Goal: Task Accomplishment & Management: Use online tool/utility

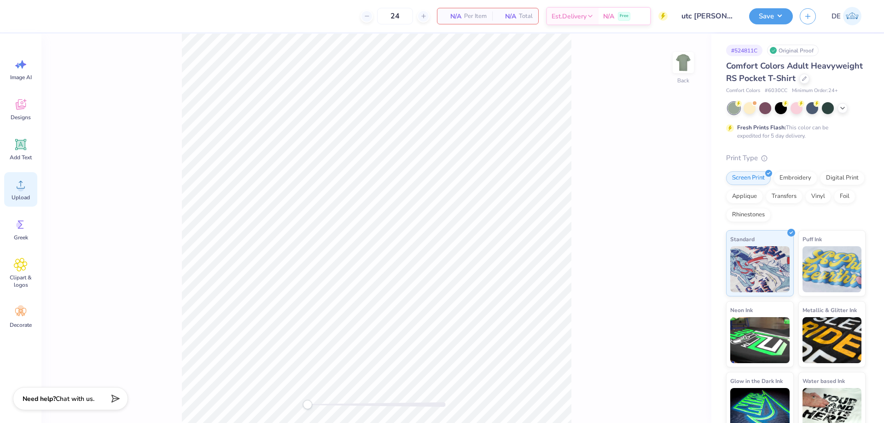
click at [18, 193] on div "Upload" at bounding box center [20, 189] width 33 height 35
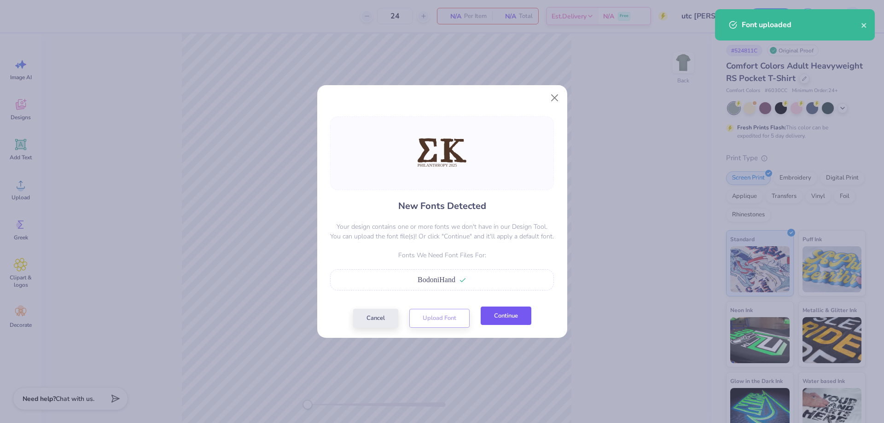
click at [508, 316] on button "Continue" at bounding box center [506, 316] width 51 height 19
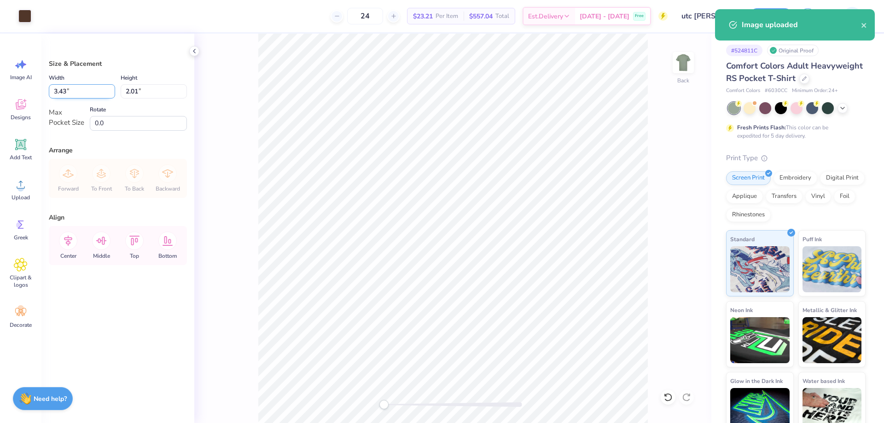
click at [77, 94] on input "3.43" at bounding box center [82, 91] width 66 height 14
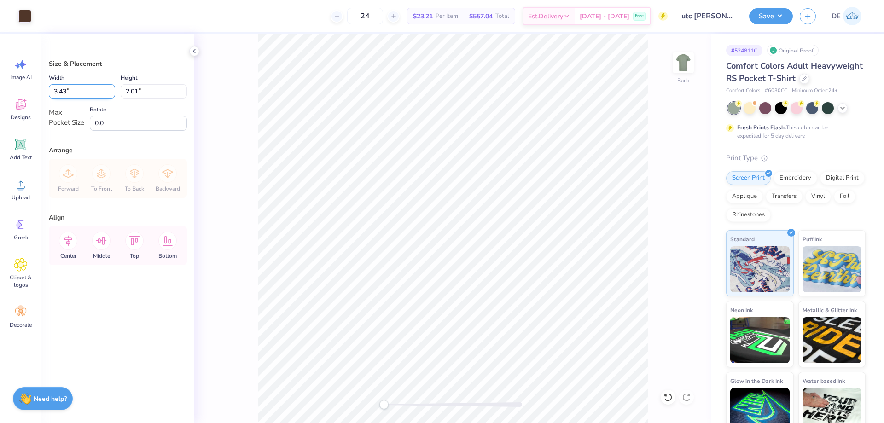
click at [77, 94] on input "3.43" at bounding box center [82, 91] width 66 height 14
type input "3.50"
type input "2.05"
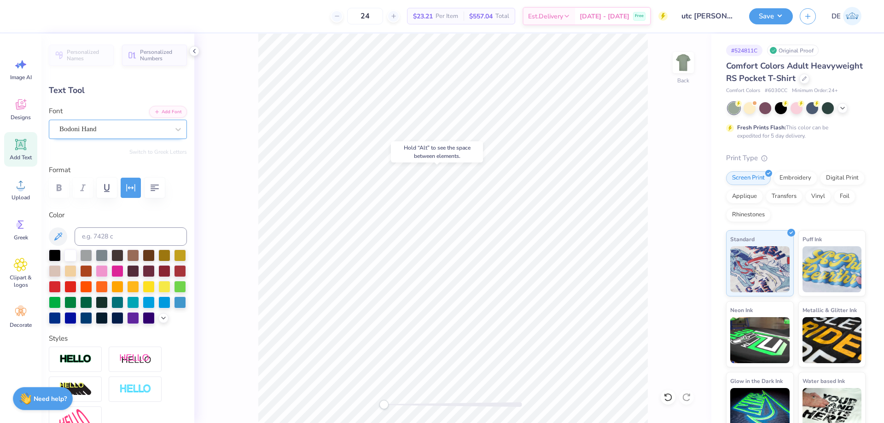
drag, startPoint x: 94, startPoint y: 127, endPoint x: 94, endPoint y: 134, distance: 7.8
click at [94, 126] on div "Bodoni Hand" at bounding box center [113, 129] width 111 height 14
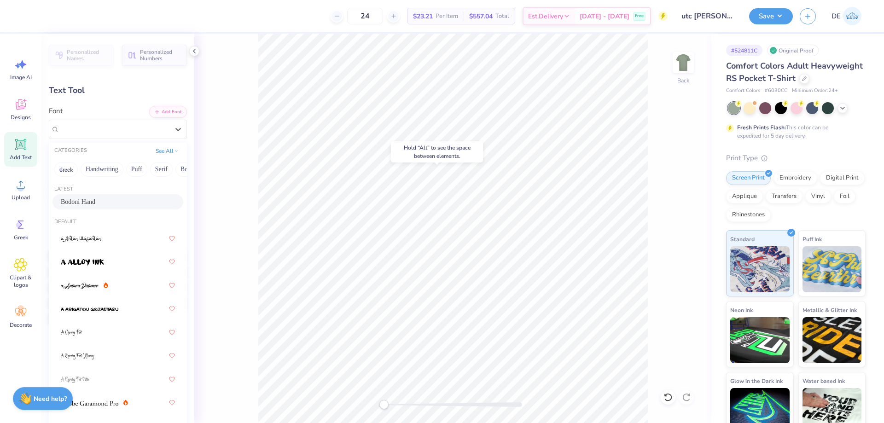
click at [80, 197] on span "Bodoni Hand" at bounding box center [78, 202] width 35 height 10
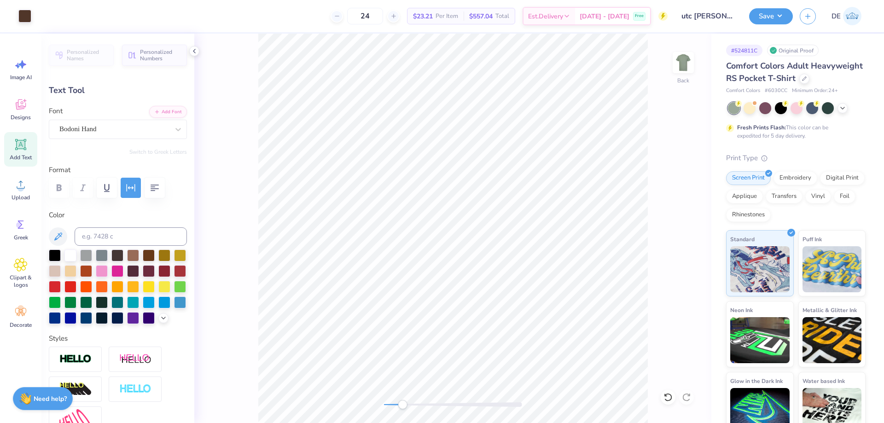
drag, startPoint x: 388, startPoint y: 403, endPoint x: 405, endPoint y: 402, distance: 17.5
click at [405, 402] on div "Accessibility label" at bounding box center [402, 404] width 9 height 9
click at [372, 402] on div "Back" at bounding box center [452, 228] width 517 height 389
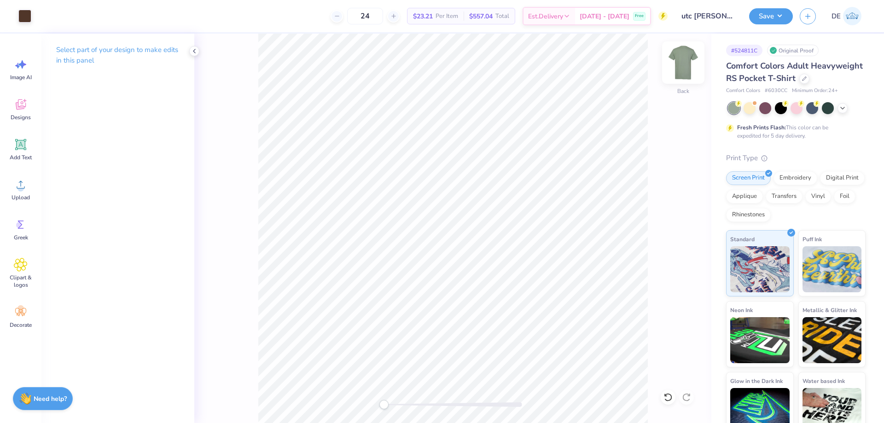
click at [678, 59] on img at bounding box center [683, 62] width 37 height 37
click at [23, 191] on div "Upload" at bounding box center [20, 189] width 33 height 35
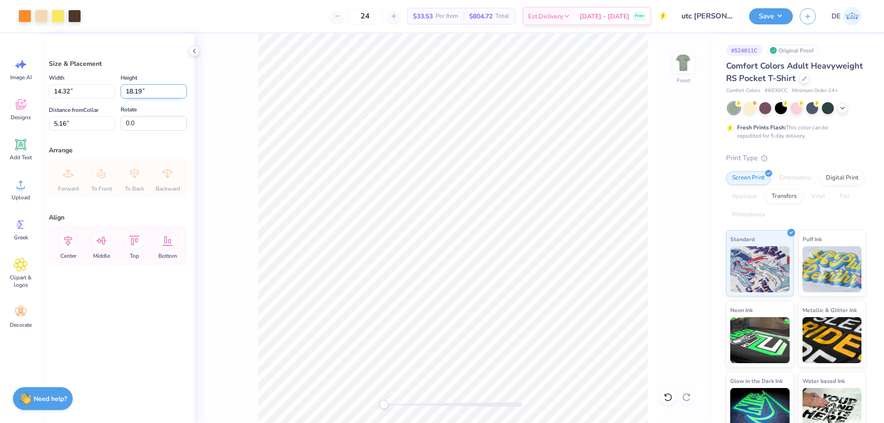
click at [142, 97] on input "18.19" at bounding box center [154, 91] width 66 height 14
click at [130, 94] on input "18.19" at bounding box center [154, 91] width 66 height 14
type input "14"
type input "11.02"
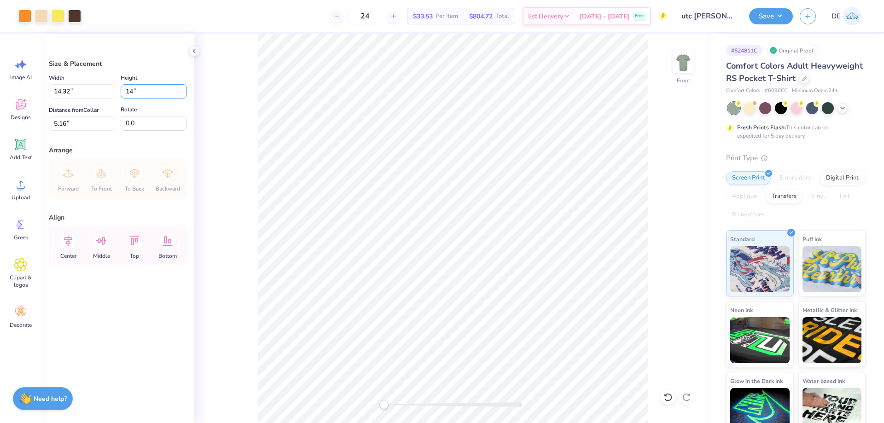
type input "14.00"
type input "7.26"
click at [152, 92] on input "14.00" at bounding box center [154, 91] width 66 height 14
click at [151, 92] on input "14.00" at bounding box center [154, 91] width 66 height 14
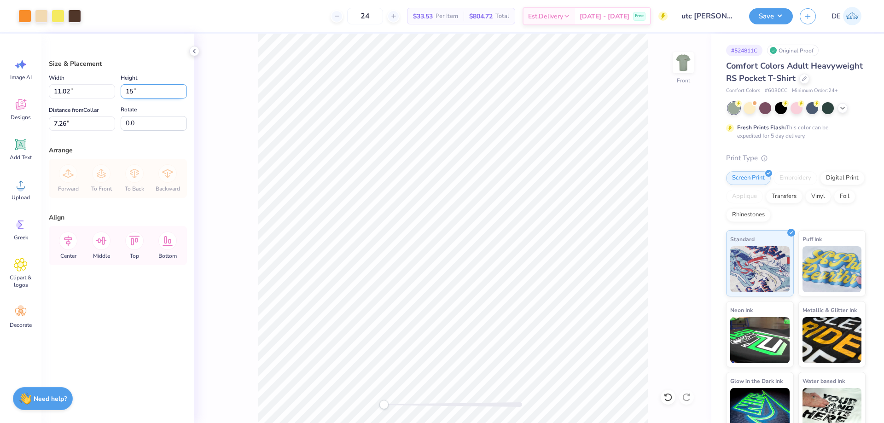
type input "15"
type input "11.81"
type input "15.00"
click at [87, 123] on input "6.76" at bounding box center [82, 123] width 66 height 14
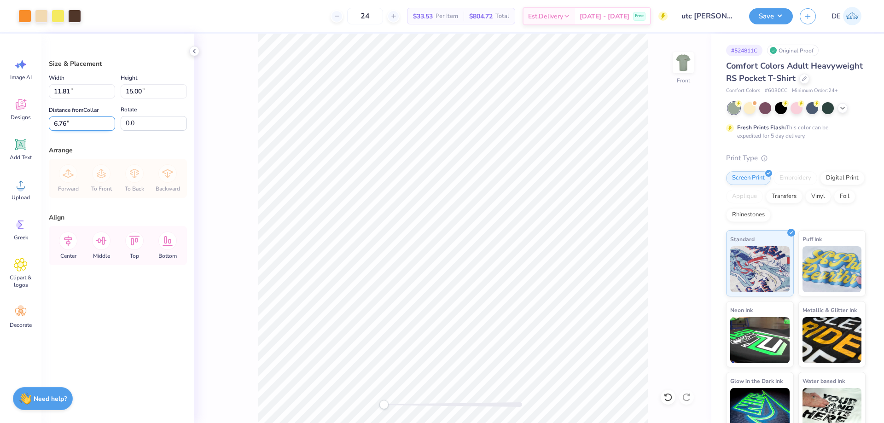
click at [87, 123] on input "6.76" at bounding box center [82, 123] width 66 height 14
type input "3.00"
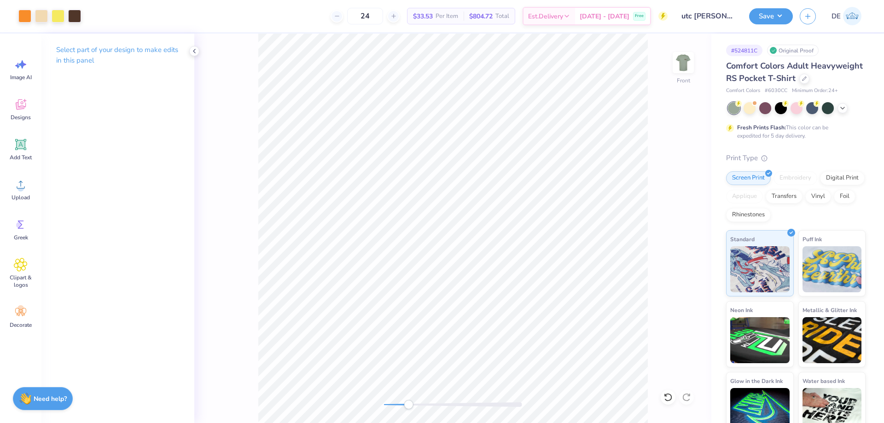
click at [406, 397] on div "Front" at bounding box center [452, 228] width 517 height 389
drag, startPoint x: 400, startPoint y: 406, endPoint x: 384, endPoint y: 404, distance: 15.8
click at [384, 404] on div "Accessibility label" at bounding box center [383, 404] width 9 height 9
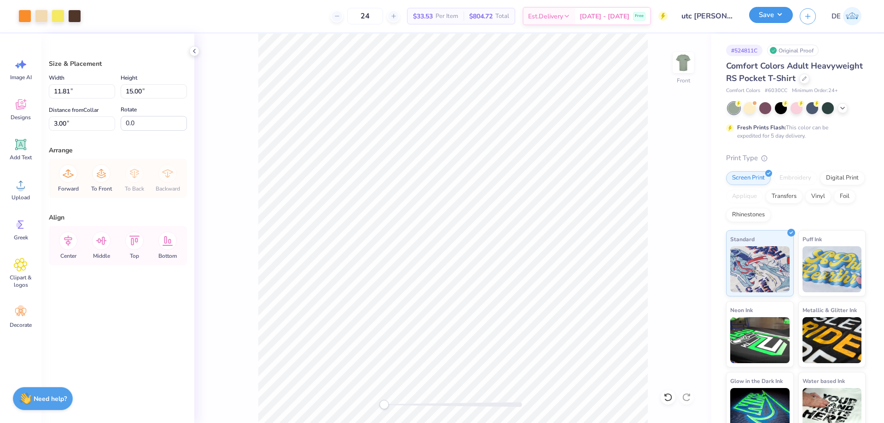
click at [771, 23] on div "Save" at bounding box center [771, 16] width 44 height 16
click at [766, 17] on button "Save" at bounding box center [771, 15] width 44 height 16
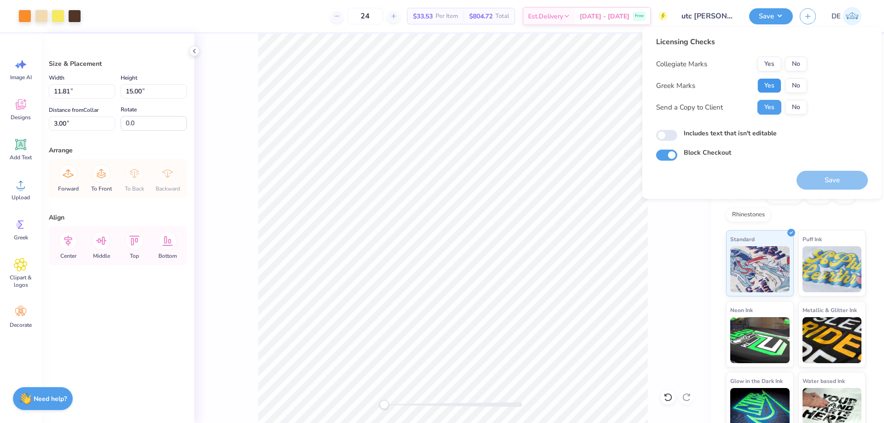
click at [764, 89] on button "Yes" at bounding box center [769, 85] width 24 height 15
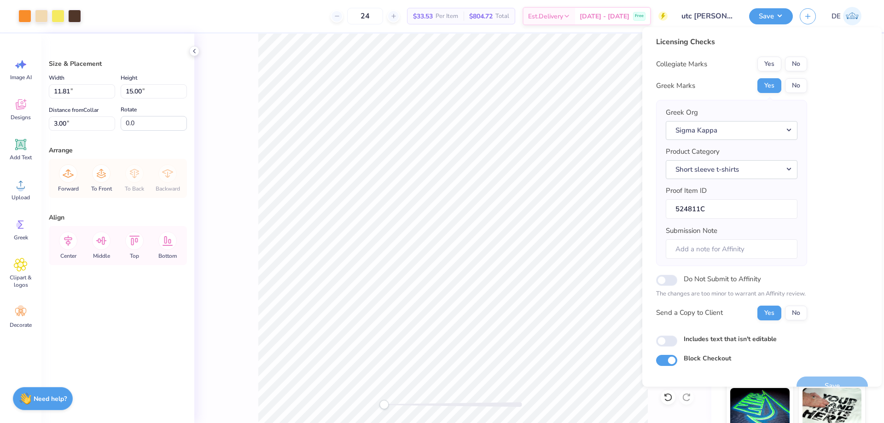
click at [767, 68] on button "Yes" at bounding box center [769, 64] width 24 height 15
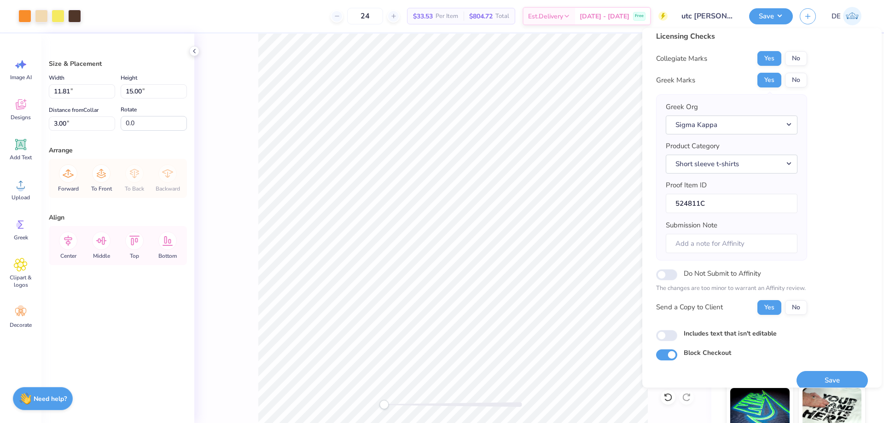
scroll to position [17, 0]
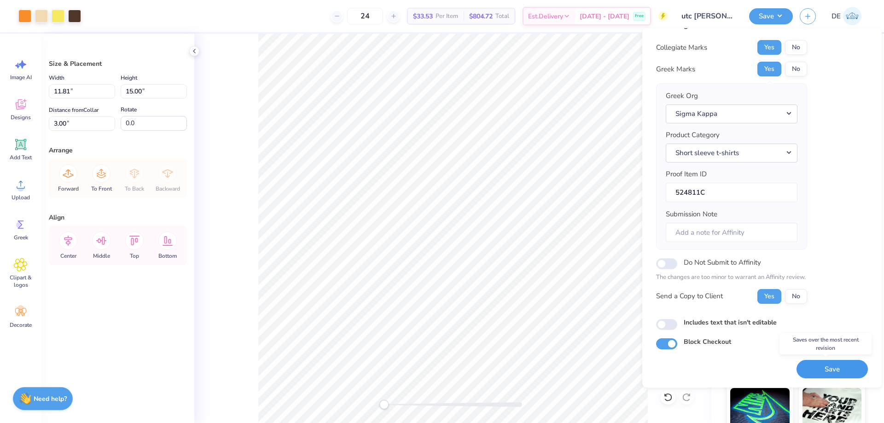
click at [798, 372] on button "Save" at bounding box center [831, 369] width 71 height 19
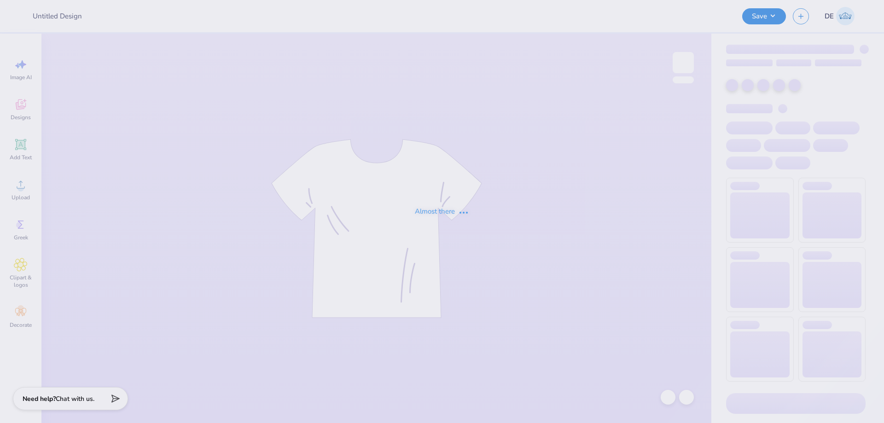
type input "Merch for Tau Kappa Epsilon"
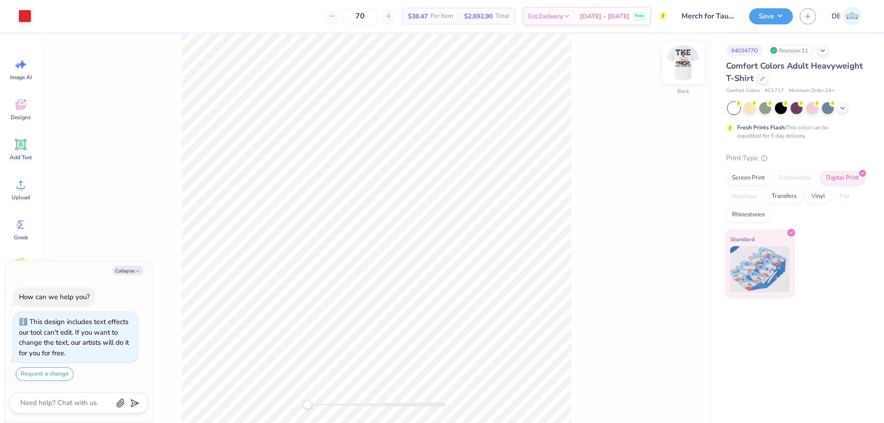
click at [681, 63] on img at bounding box center [683, 62] width 37 height 37
click at [11, 195] on div "Upload" at bounding box center [20, 189] width 33 height 35
type textarea "x"
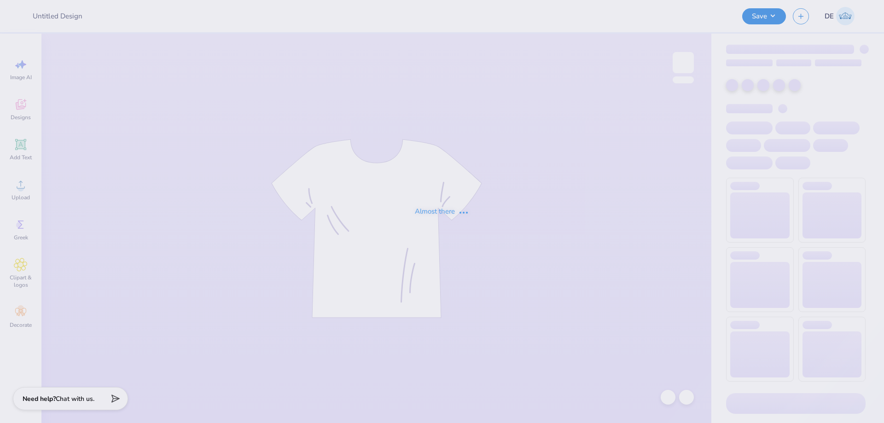
type input "Merch for Tau Kappa Epsilon"
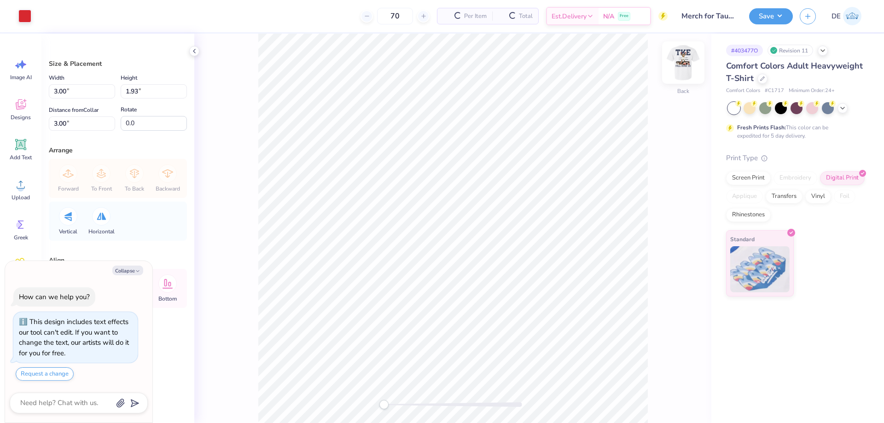
click at [680, 66] on img at bounding box center [683, 62] width 37 height 37
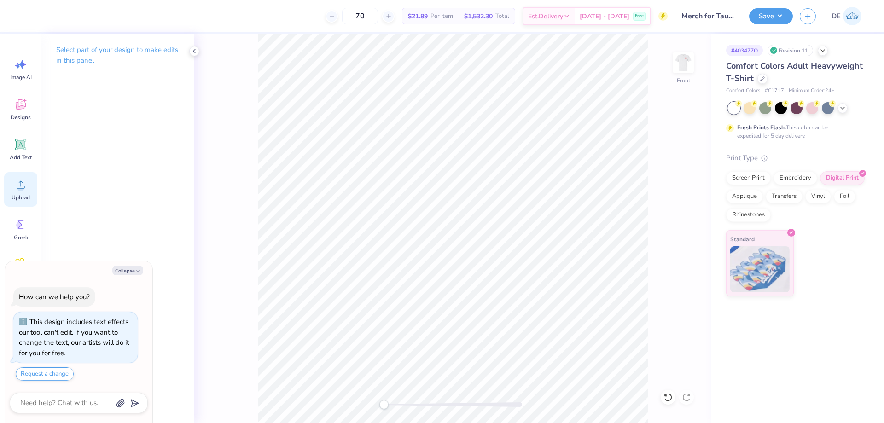
click at [15, 184] on icon at bounding box center [21, 185] width 14 height 14
type textarea "x"
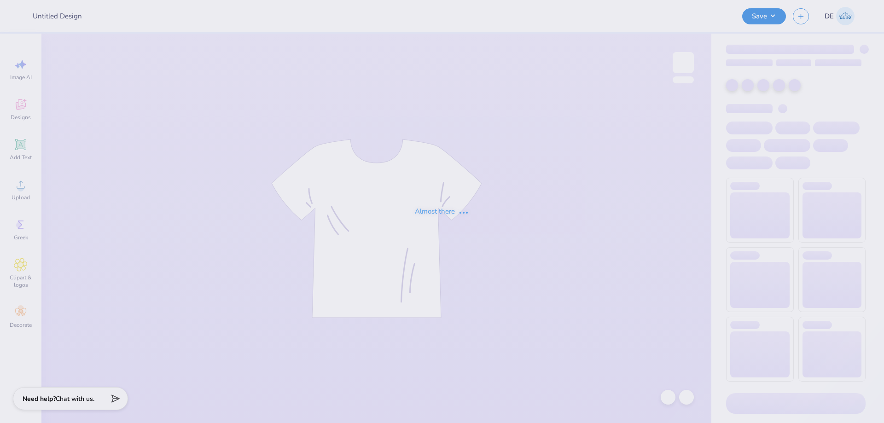
type input "Merch for Tau Kappa Epsilon"
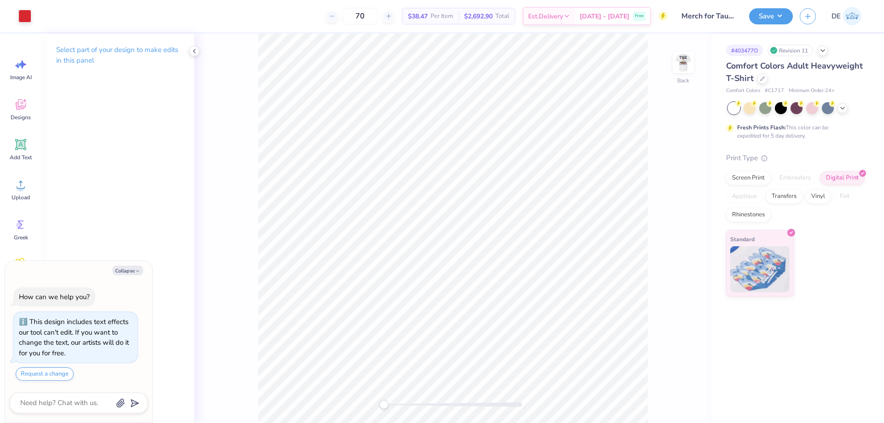
click at [670, 75] on div "Back" at bounding box center [452, 228] width 517 height 389
click at [678, 67] on img at bounding box center [683, 62] width 37 height 37
click at [17, 183] on icon at bounding box center [21, 185] width 14 height 14
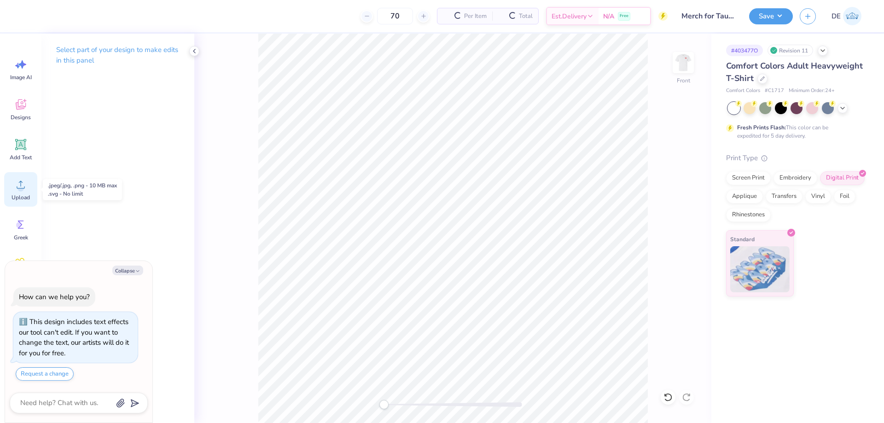
type textarea "x"
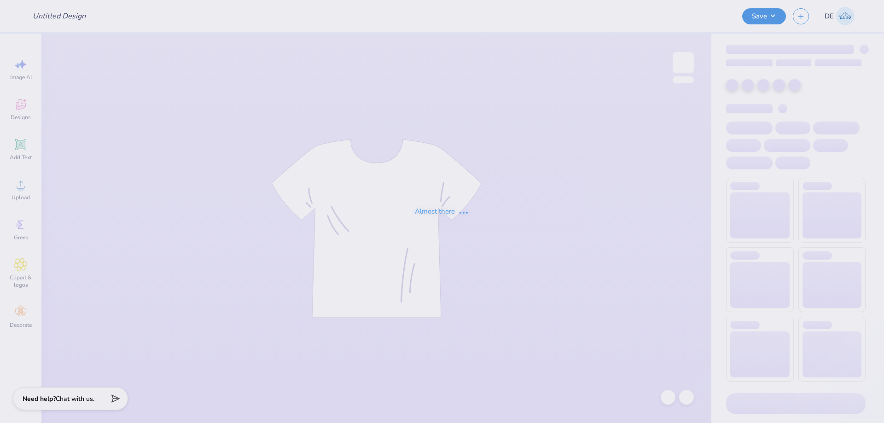
type input "Merch for Tau Kappa Epsilon"
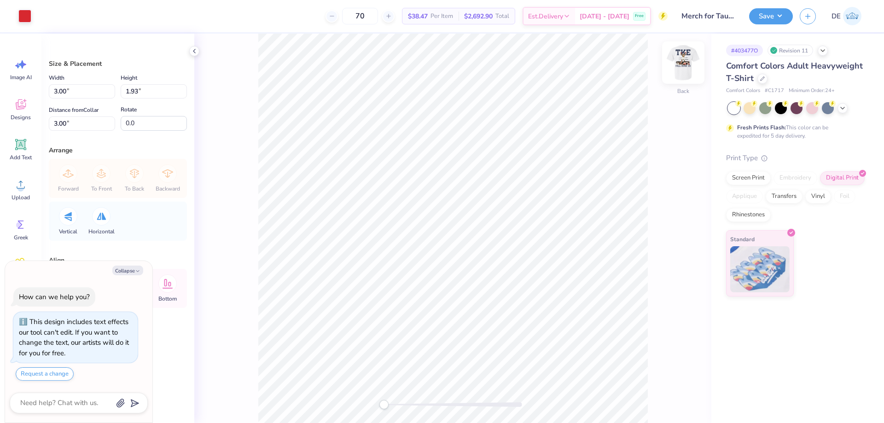
click at [681, 65] on img at bounding box center [683, 62] width 37 height 37
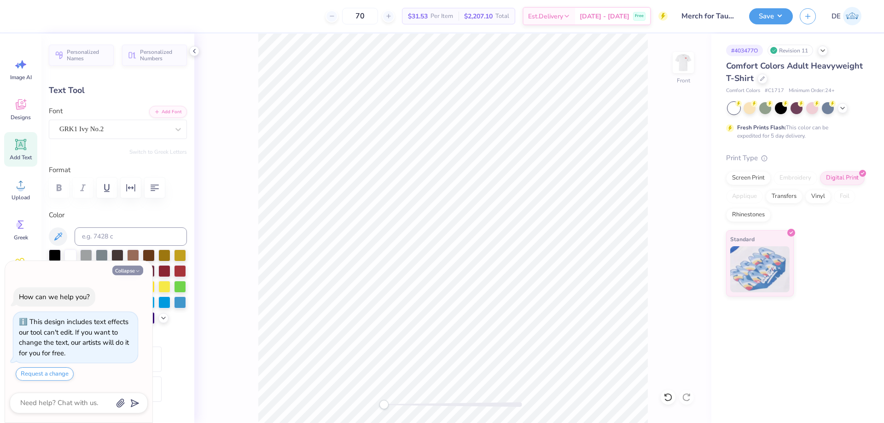
click at [129, 271] on button "Collapse" at bounding box center [127, 271] width 31 height 10
type textarea "x"
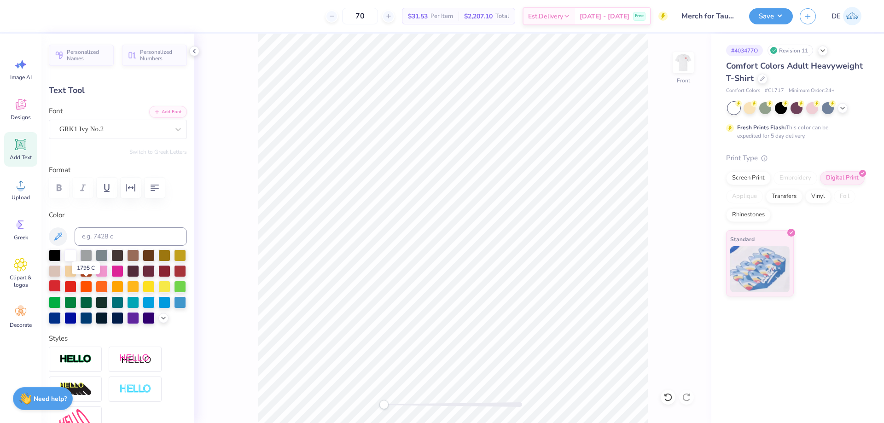
click at [61, 286] on div at bounding box center [55, 286] width 12 height 12
click at [18, 186] on icon at bounding box center [21, 185] width 14 height 14
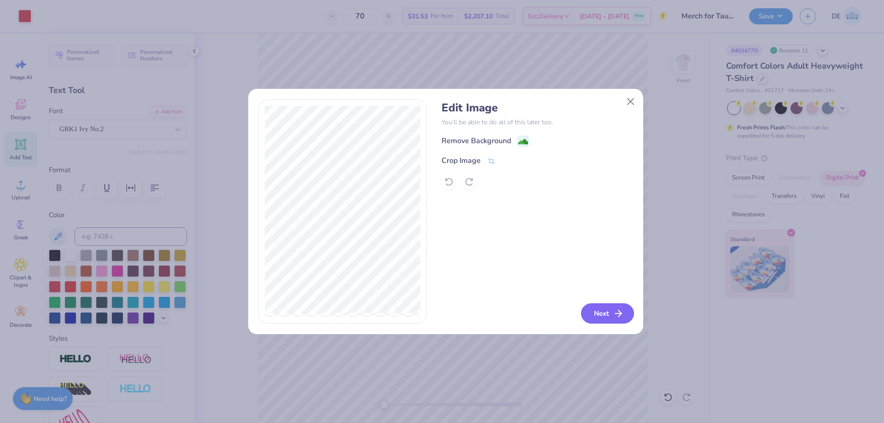
click at [609, 316] on button "Next" at bounding box center [607, 313] width 53 height 20
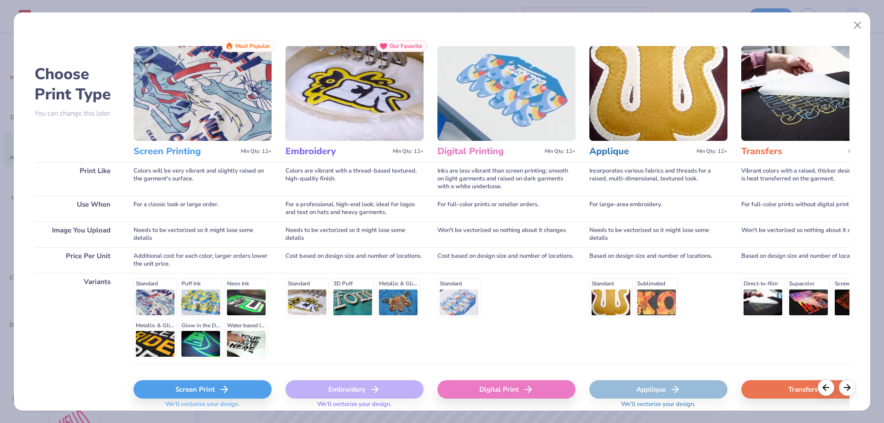
click at [501, 388] on div "Digital Print" at bounding box center [506, 389] width 138 height 18
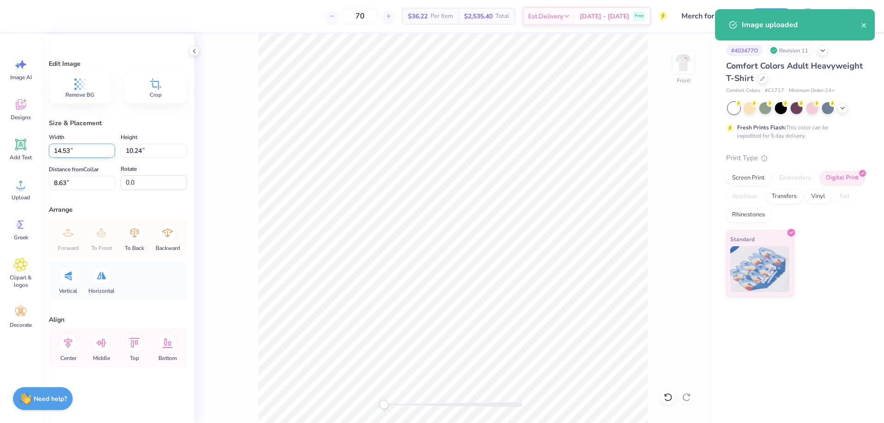
click at [96, 146] on input "14.53" at bounding box center [82, 151] width 66 height 14
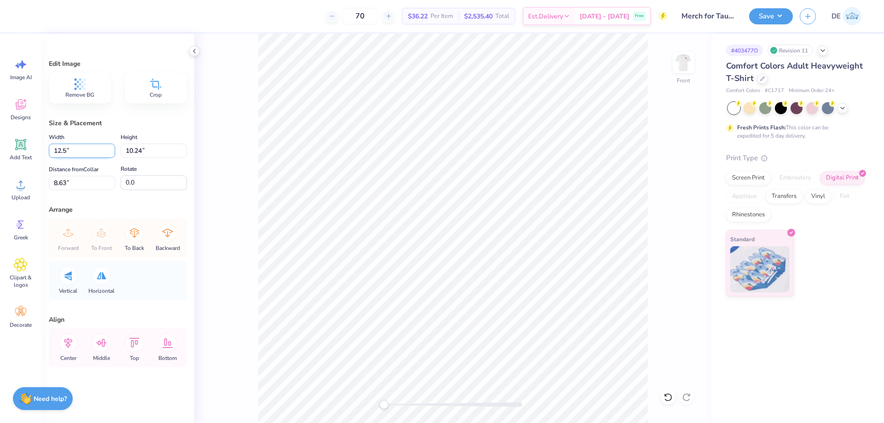
type input "12.50"
type input "8.81"
click at [87, 188] on input "9.34" at bounding box center [82, 183] width 66 height 14
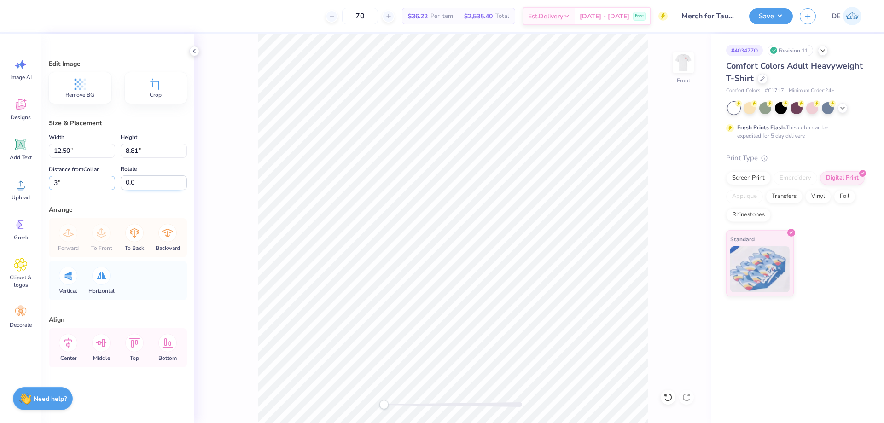
type input "3"
click at [25, 203] on div "Upload" at bounding box center [20, 189] width 33 height 35
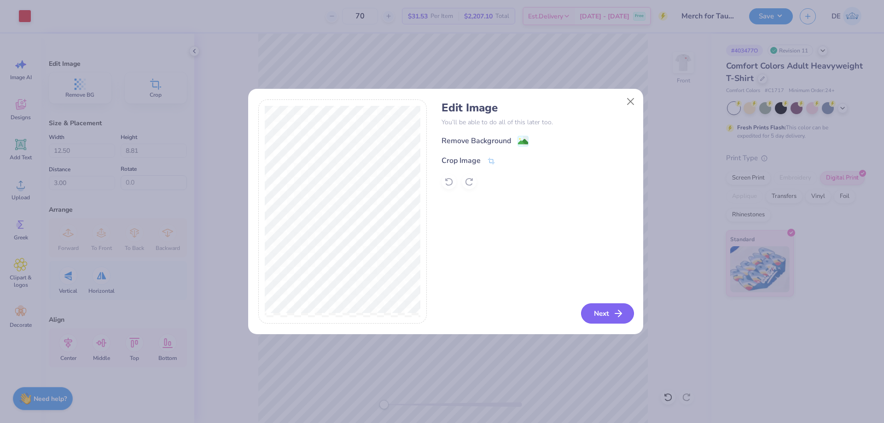
click at [604, 310] on button "Next" at bounding box center [607, 313] width 53 height 20
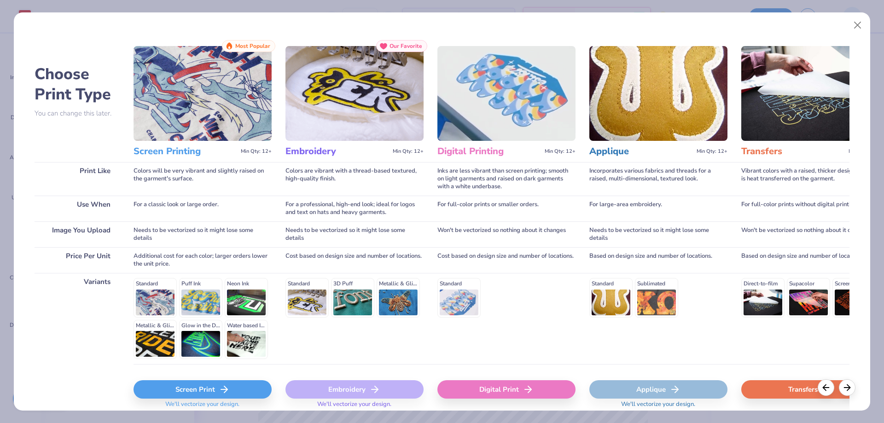
click at [527, 396] on div "Digital Print" at bounding box center [506, 389] width 138 height 18
type input "14.53"
type input "9.69"
type input "8.90"
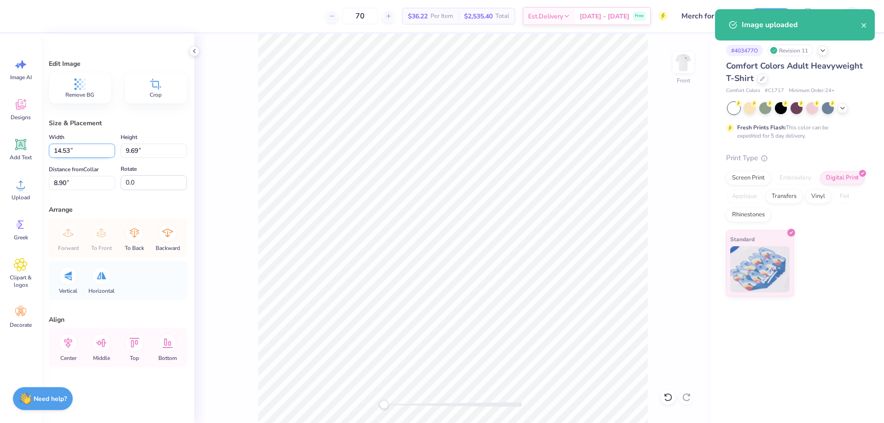
click at [67, 148] on input "14.53" at bounding box center [82, 151] width 66 height 14
type input "12.50"
type input "8.33"
type input "9.58"
